Goal: Task Accomplishment & Management: Complete application form

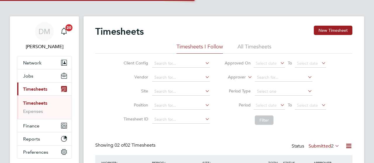
scroll to position [15, 51]
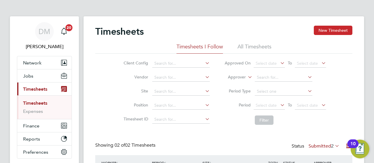
click at [331, 31] on button "New Timesheet" at bounding box center [333, 30] width 39 height 9
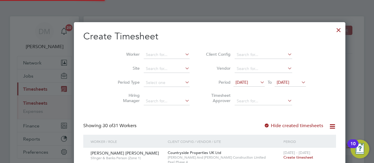
scroll to position [1169, 226]
click at [144, 56] on input at bounding box center [167, 55] width 46 height 8
click at [158, 62] on b "[PERSON_NAME]" at bounding box center [175, 62] width 34 height 5
type input "[PERSON_NAME]"
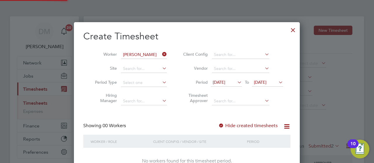
scroll to position [164, 226]
click at [277, 79] on icon at bounding box center [277, 82] width 0 height 8
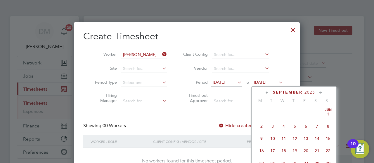
scroll to position [200, 0]
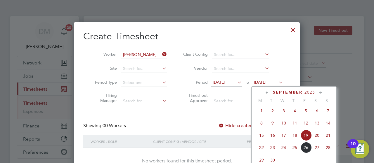
click at [329, 150] on span "28" at bounding box center [327, 147] width 11 height 11
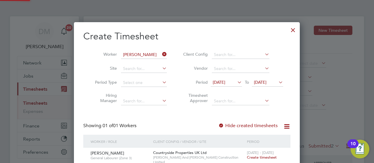
scroll to position [157, 226]
click at [269, 155] on span "Create timesheet" at bounding box center [262, 157] width 30 height 5
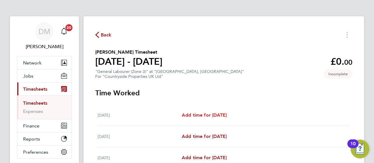
click at [198, 115] on span "Add time for [DATE]" at bounding box center [204, 115] width 45 height 6
select select "30"
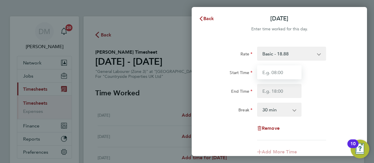
click at [271, 78] on input "Start Time" at bounding box center [279, 72] width 44 height 14
type input "07:30"
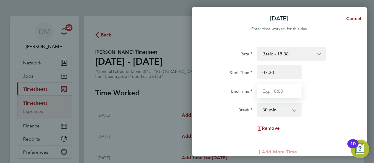
click at [277, 90] on input "End Time" at bounding box center [279, 91] width 44 height 14
type input "17:00"
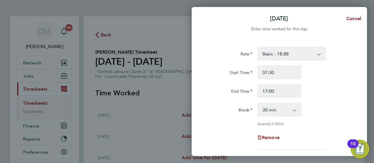
click at [326, 121] on div "Rate Basic - 18.88 Start Time 07:30 End Time 17:00 Break 0 min 15 min 30 min 45…" at bounding box center [279, 98] width 143 height 103
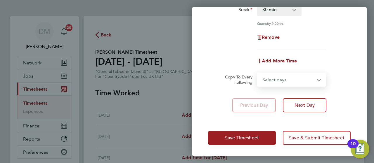
click at [317, 80] on select "Select days Day [DATE] [DATE]" at bounding box center [288, 79] width 61 height 13
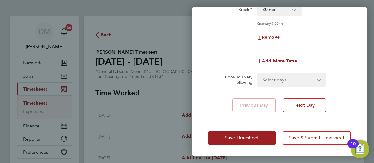
click at [338, 67] on div "Add More Time" at bounding box center [279, 61] width 147 height 14
click at [338, 63] on div "Add More Time" at bounding box center [279, 61] width 147 height 14
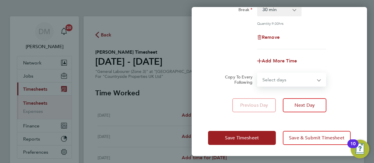
click at [294, 77] on select "Select days Day [DATE] [DATE]" at bounding box center [288, 79] width 61 height 13
select select "TUE"
click at [258, 73] on select "Select days Day [DATE] [DATE]" at bounding box center [288, 79] width 61 height 13
select select "[DATE]"
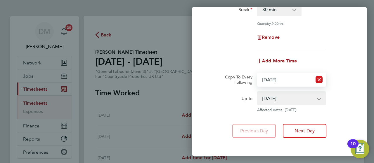
click at [317, 79] on icon "Reset selection" at bounding box center [318, 79] width 7 height 7
select select "0: null"
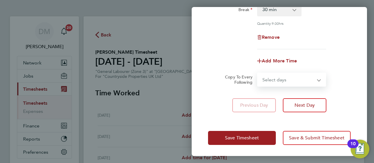
click at [312, 83] on select "Select days Day [DATE] [DATE]" at bounding box center [288, 79] width 61 height 13
click at [339, 84] on div "Copy To Every Following Select days Day [DATE] [DATE]" at bounding box center [279, 80] width 147 height 14
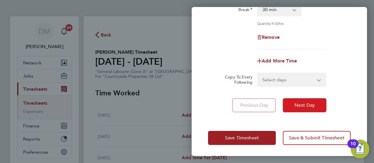
click at [306, 104] on span "Next Day" at bounding box center [304, 106] width 20 height 6
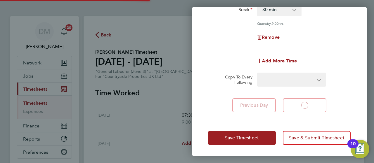
select select "30"
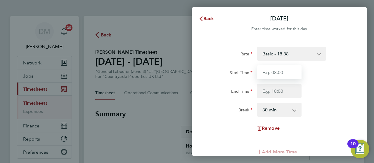
click at [284, 74] on input "Start Time" at bounding box center [279, 72] width 44 height 14
type input "07:30"
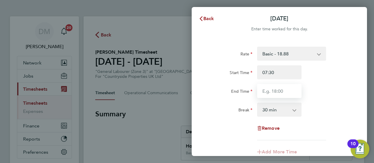
click at [289, 90] on input "End Time" at bounding box center [279, 91] width 44 height 14
type input "17:00"
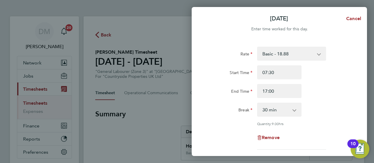
click at [321, 122] on div "Rate Basic - 18.88 Start Time 07:30 End Time 17:00 Break 0 min 15 min 30 min 45…" at bounding box center [279, 98] width 143 height 103
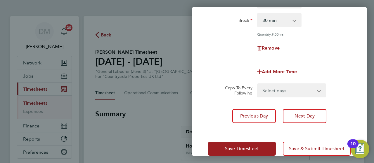
scroll to position [100, 0]
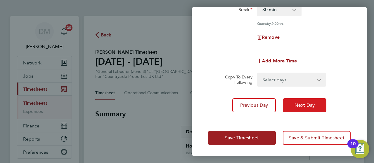
click at [305, 108] on button "Next Day" at bounding box center [305, 105] width 44 height 14
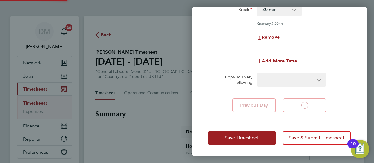
scroll to position [77, 0]
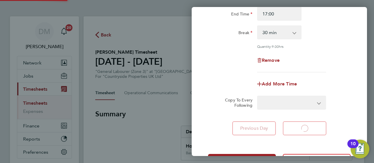
select select "30"
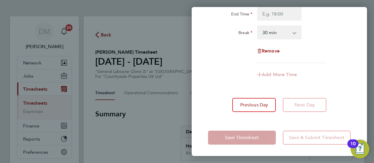
click at [347, 50] on div "Remove" at bounding box center [279, 51] width 147 height 14
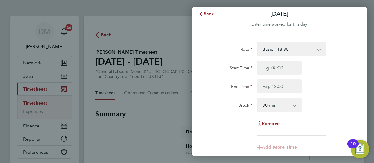
scroll to position [0, 0]
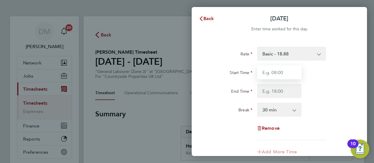
click at [283, 73] on input "Start Time" at bounding box center [279, 72] width 44 height 14
type input "07:30"
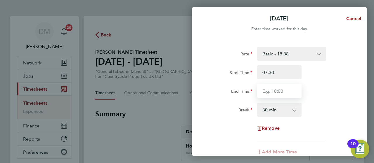
click at [281, 93] on input "End Time" at bounding box center [279, 91] width 44 height 14
type input "17:00"
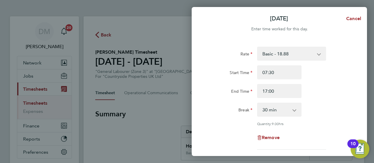
click at [313, 124] on div "Rate Basic - 18.88 Start Time 07:30 End Time 17:00 Break 0 min 15 min 30 min 45…" at bounding box center [279, 98] width 143 height 103
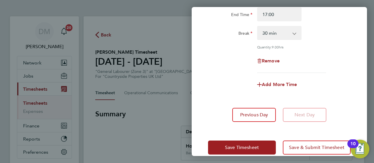
scroll to position [86, 0]
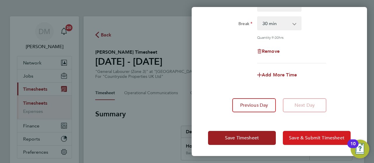
click at [312, 141] on button "Save & Submit Timesheet" at bounding box center [317, 138] width 68 height 14
